Goal: Information Seeking & Learning: Learn about a topic

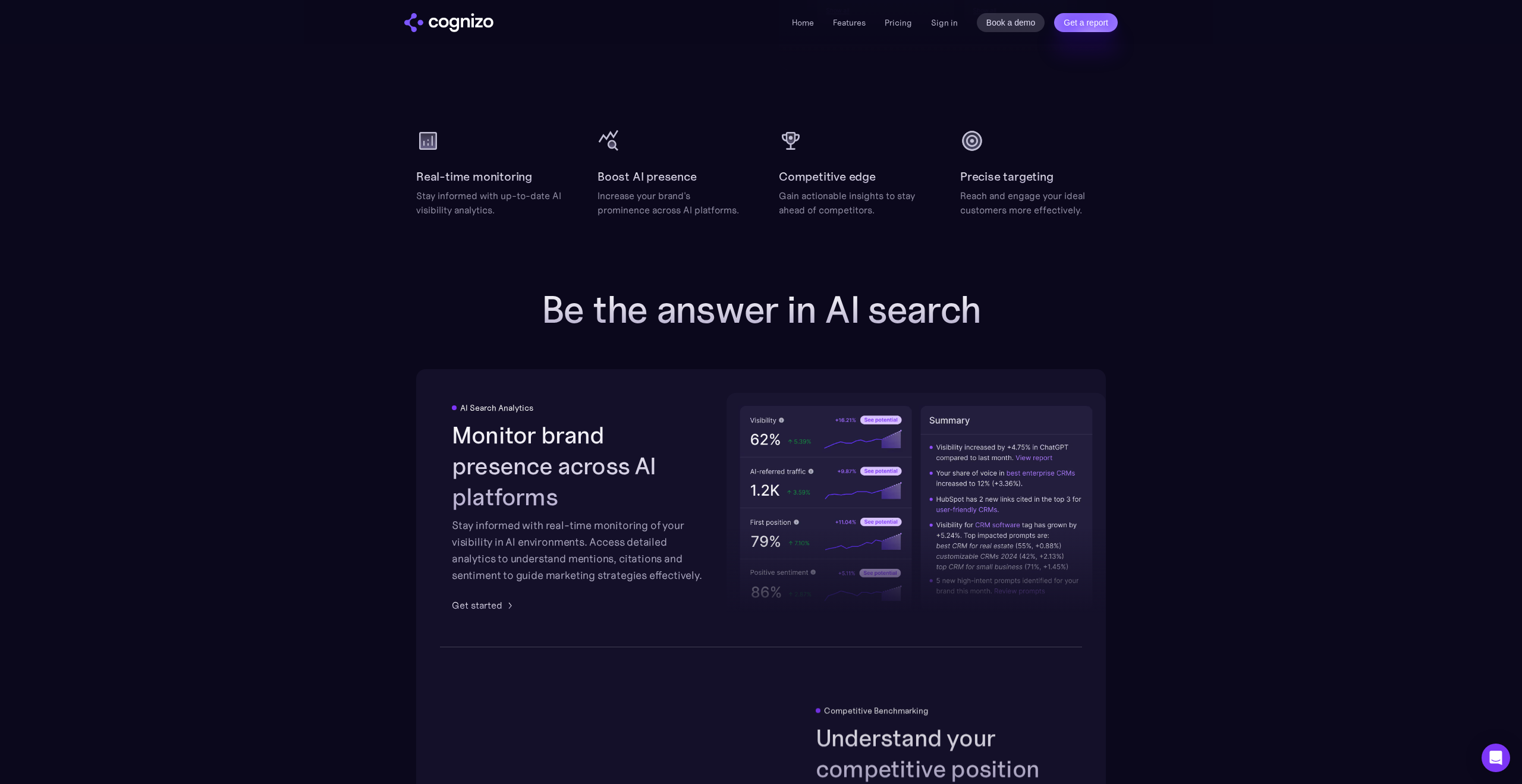
scroll to position [1568, 0]
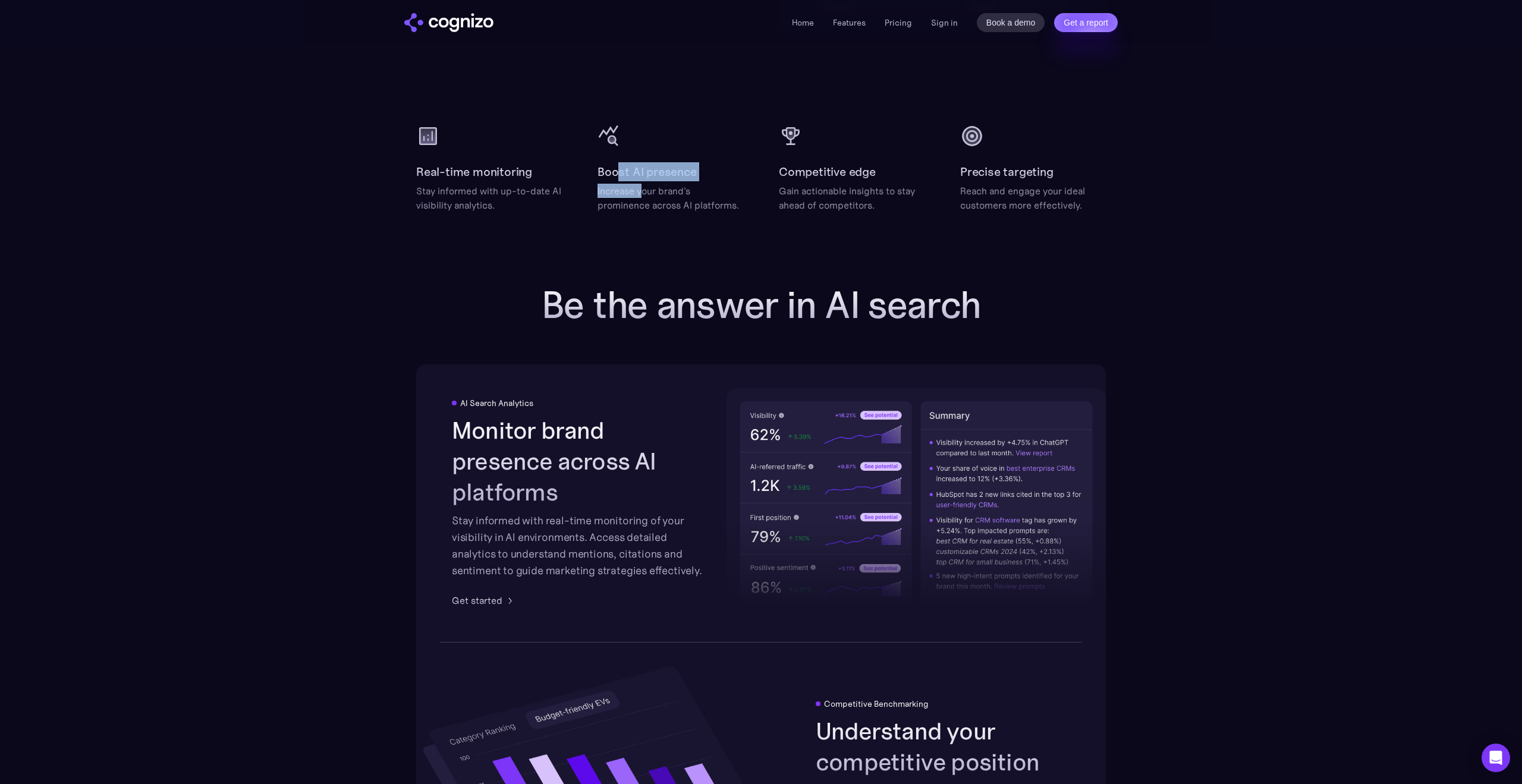
drag, startPoint x: 622, startPoint y: 168, endPoint x: 646, endPoint y: 194, distance: 35.4
click at [643, 192] on div "Boost AI presence Increase your brand's prominence across AI platforms." at bounding box center [670, 187] width 145 height 50
click at [648, 194] on div "Increase your brand's prominence across AI platforms." at bounding box center [670, 198] width 145 height 29
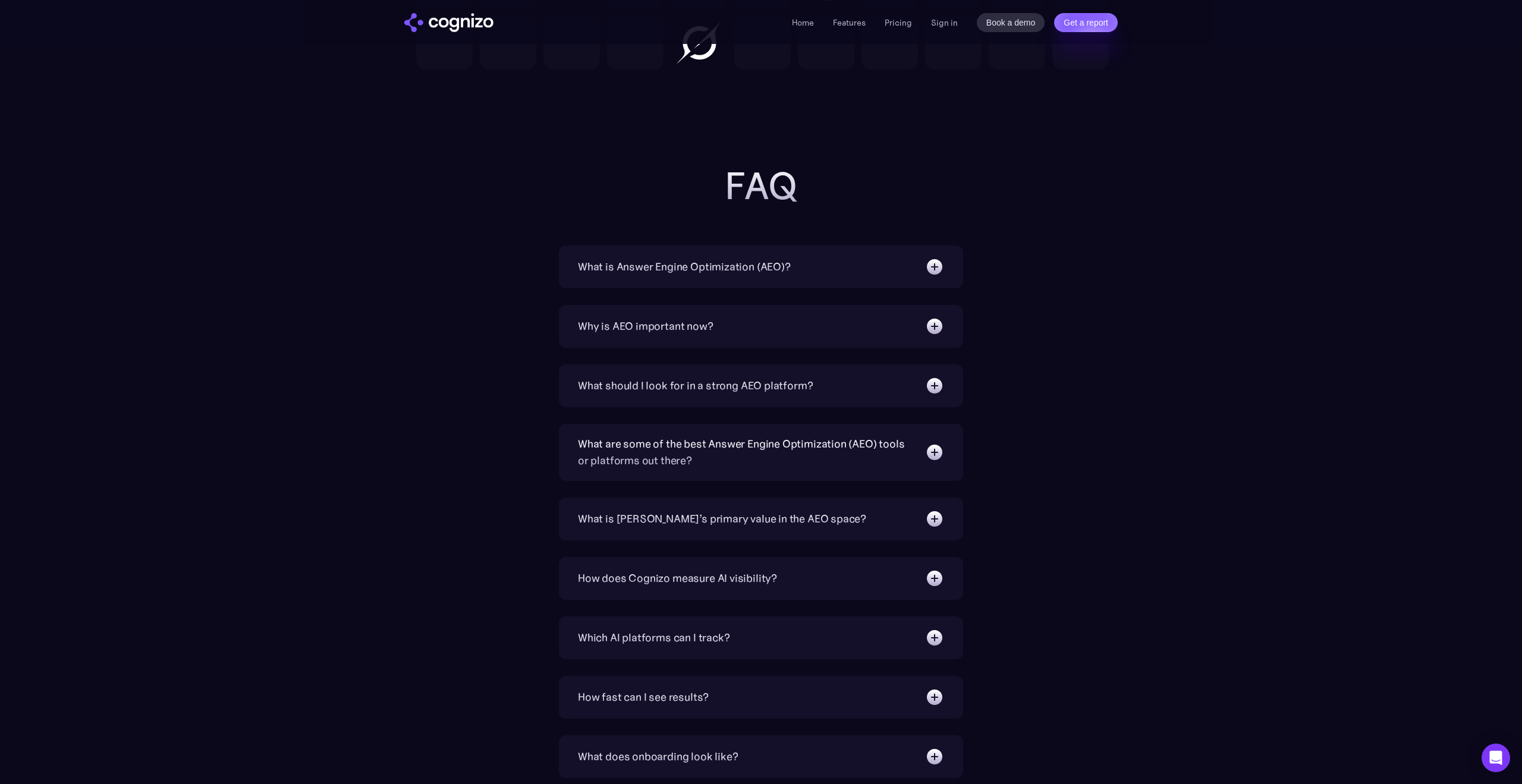
scroll to position [3664, 0]
click at [693, 252] on div "What is Answer Engine Optimization (AEO)? AEO is a digital marketing strategy f…" at bounding box center [761, 267] width 404 height 43
click at [695, 265] on div "What is Answer Engine Optimization (AEO)?" at bounding box center [684, 266] width 213 height 16
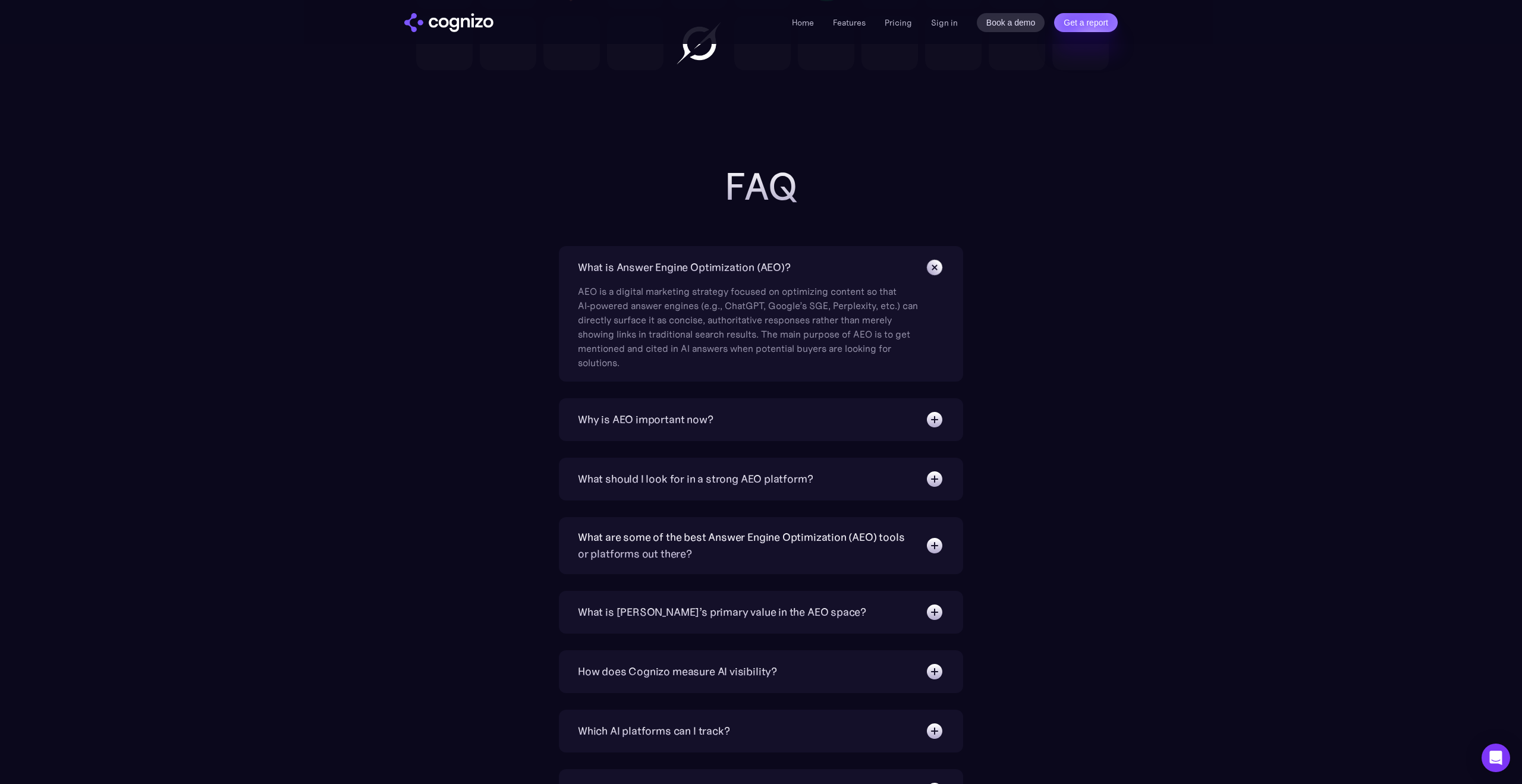
click at [697, 269] on div "What is Answer Engine Optimization (AEO)?" at bounding box center [684, 266] width 213 height 16
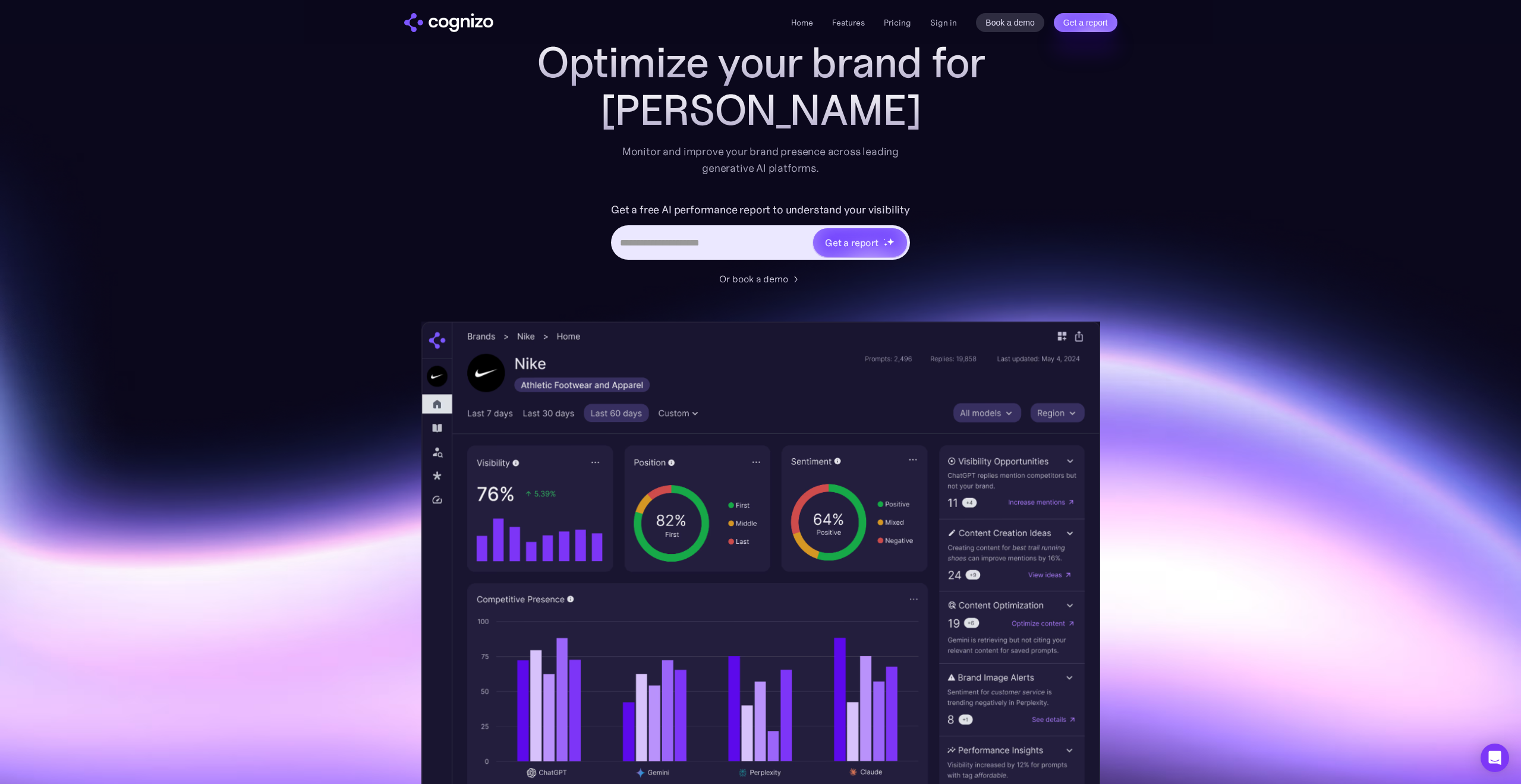
scroll to position [0, 0]
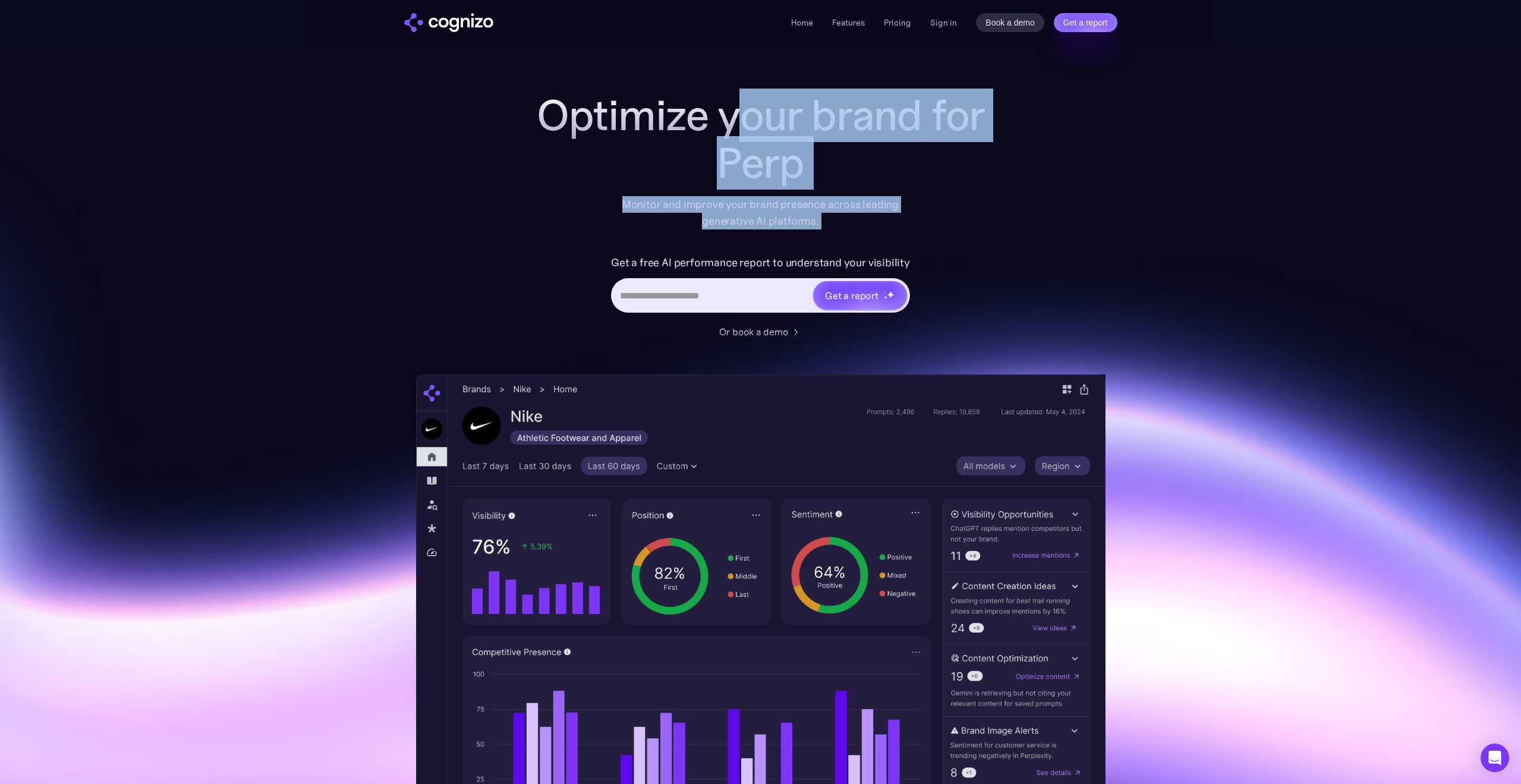
drag, startPoint x: 739, startPoint y: 113, endPoint x: 755, endPoint y: 239, distance: 127.0
click at [753, 238] on div "Optimize your brand for Perp Monitor and improve your brand presence across lea…" at bounding box center [760, 215] width 476 height 247
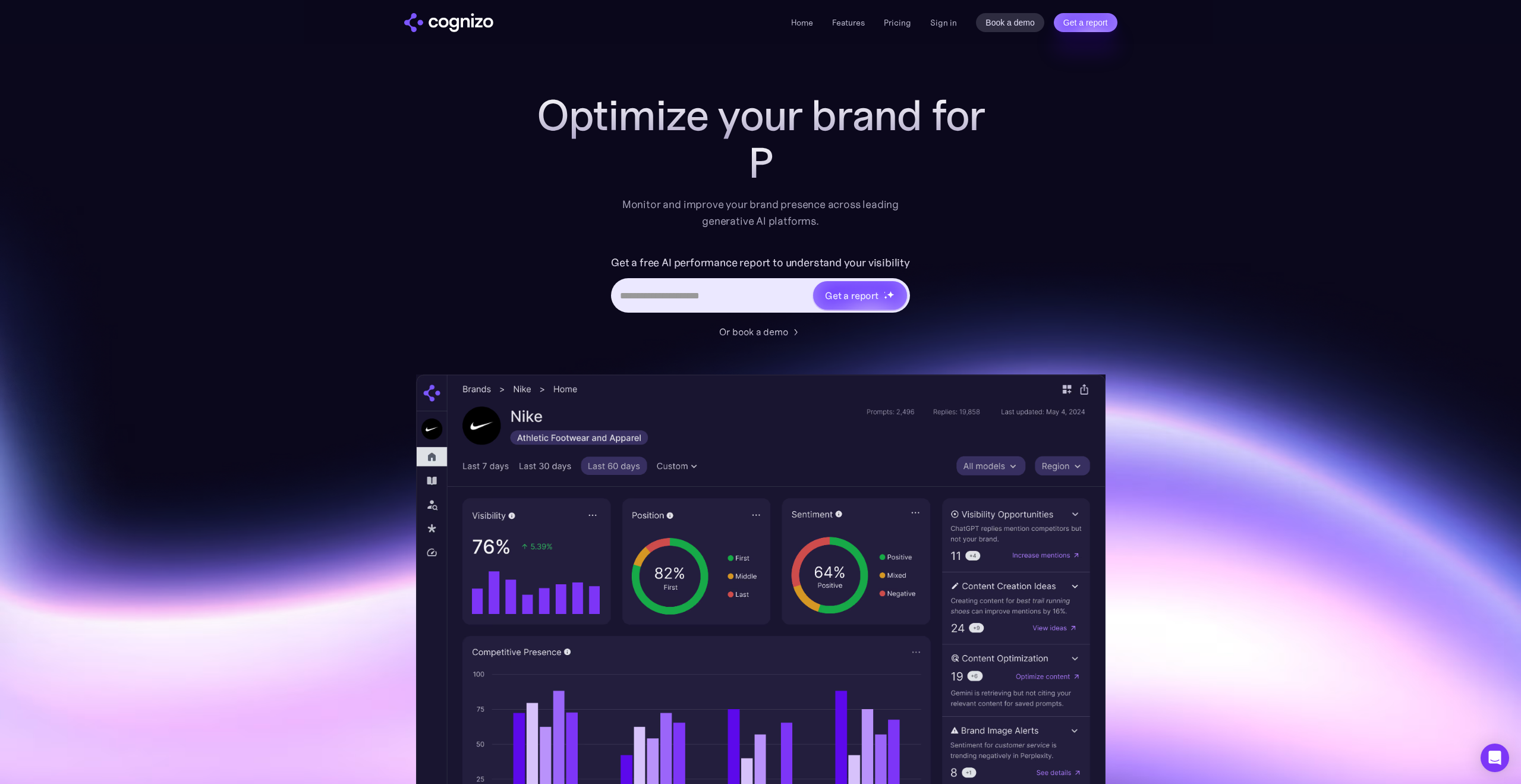
click at [758, 238] on div "Optimize your brand for P Monitor and improve your brand presence across leadin…" at bounding box center [760, 215] width 476 height 247
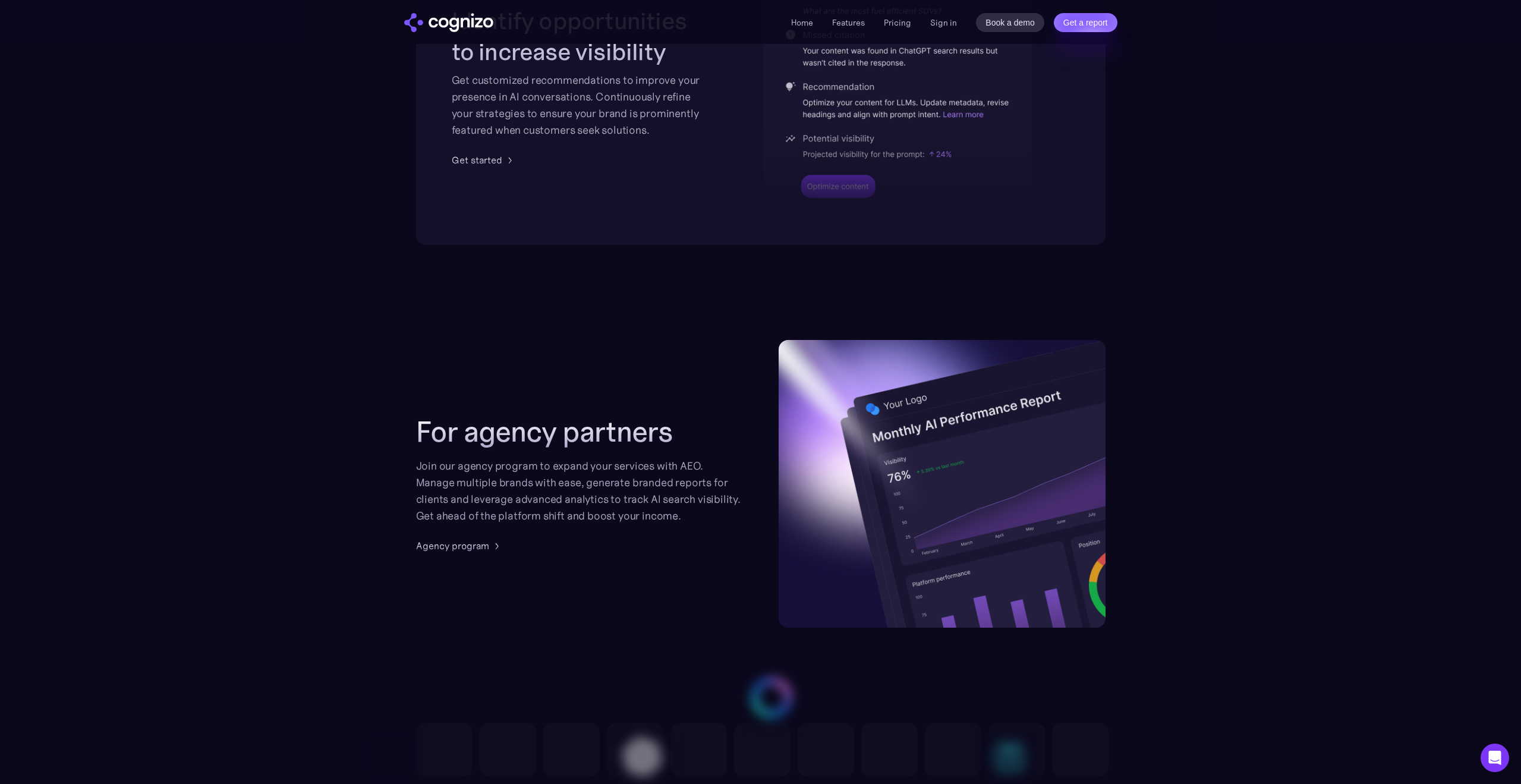
scroll to position [2599, 0]
